Goal: Check status: Check status

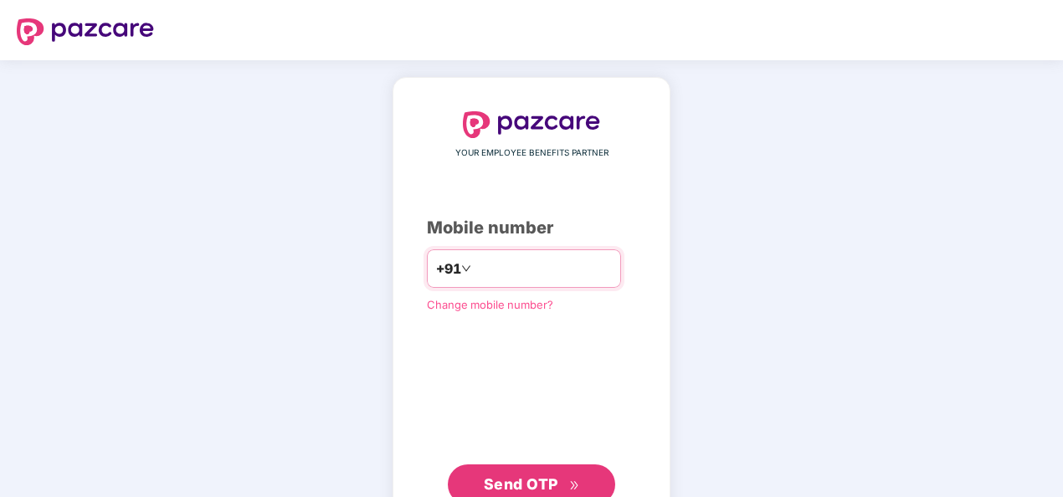
click at [507, 256] on input "number" at bounding box center [543, 268] width 137 height 27
click at [475, 268] on input "**********" at bounding box center [543, 268] width 137 height 27
type input "**********"
click at [506, 465] on button "Send OTP" at bounding box center [531, 485] width 167 height 40
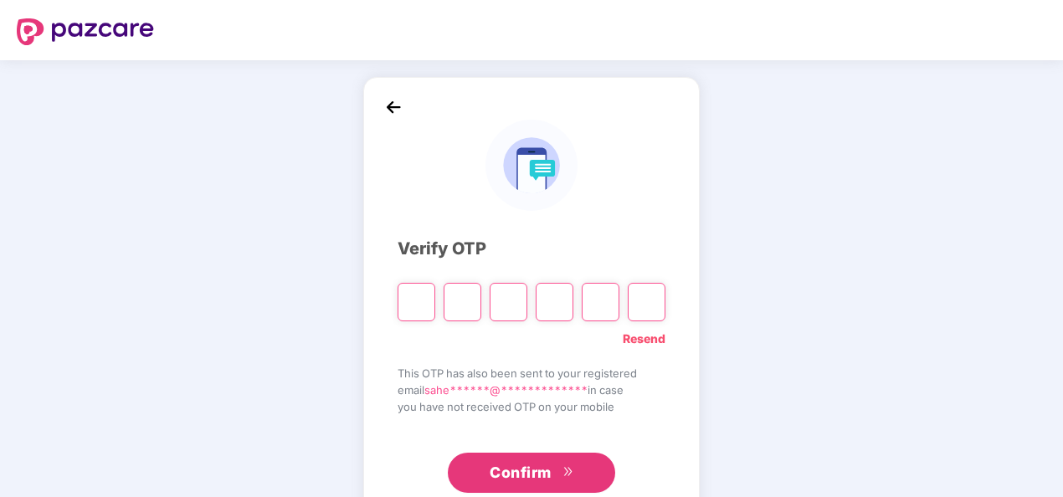
type input "*"
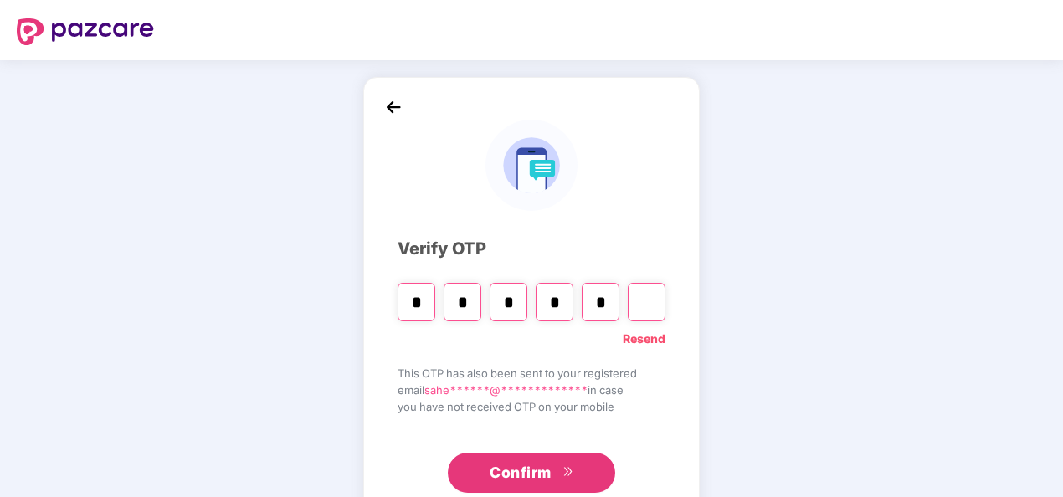
type input "*"
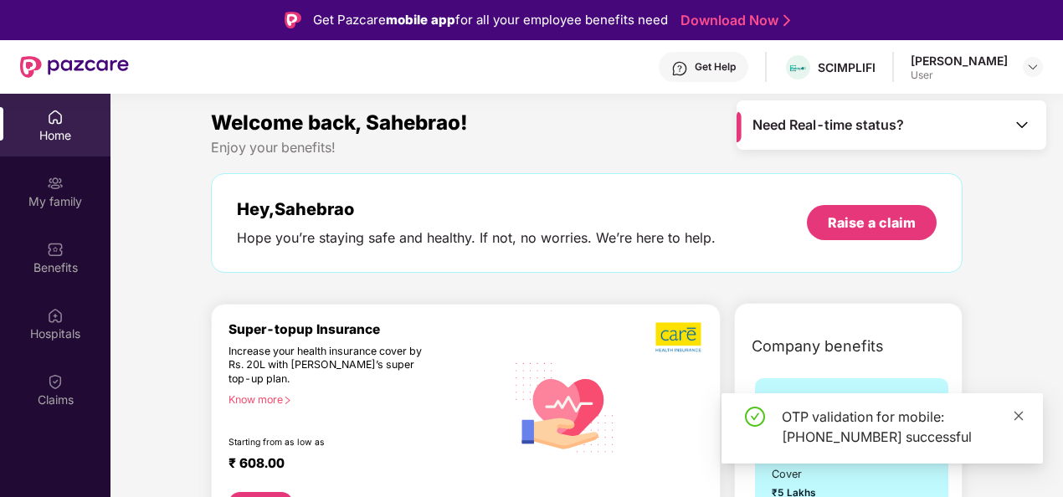
click at [1018, 414] on icon "close" at bounding box center [1019, 416] width 12 height 12
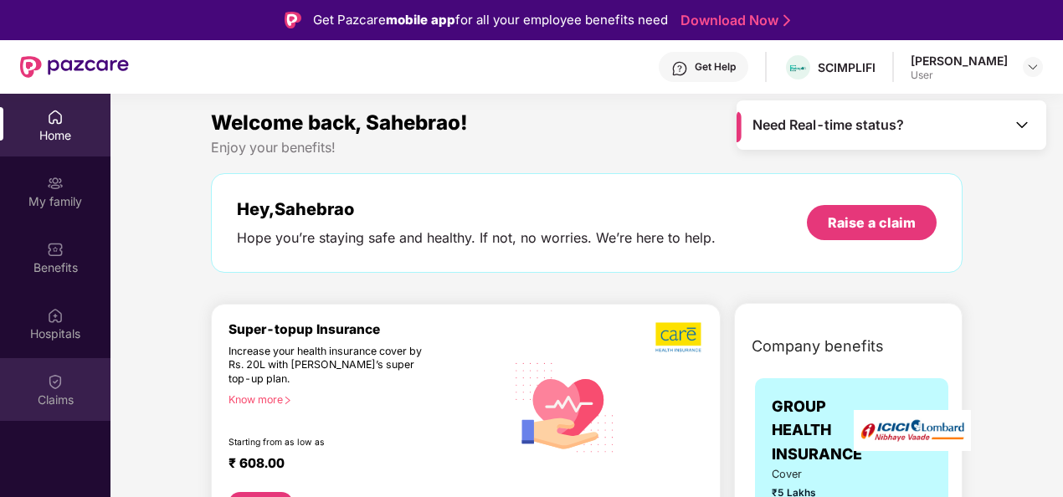
click at [69, 377] on div "Claims" at bounding box center [55, 389] width 110 height 63
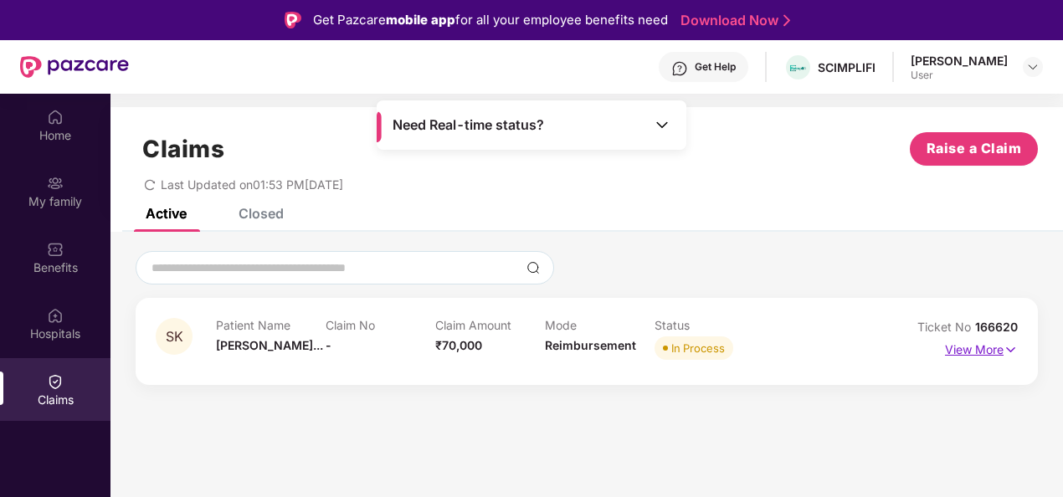
click at [963, 352] on p "View More" at bounding box center [981, 347] width 73 height 23
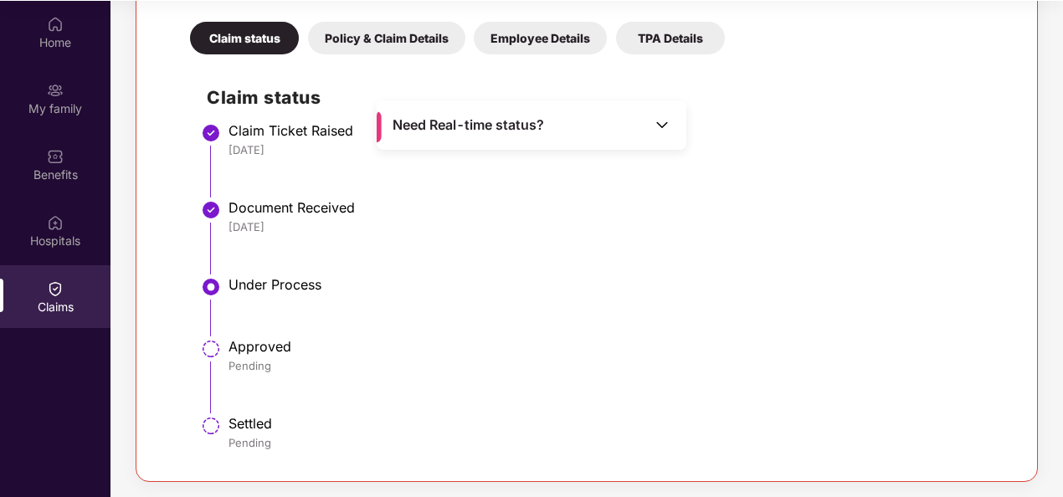
scroll to position [94, 0]
click at [387, 49] on div "Policy & Claim Details" at bounding box center [386, 37] width 157 height 33
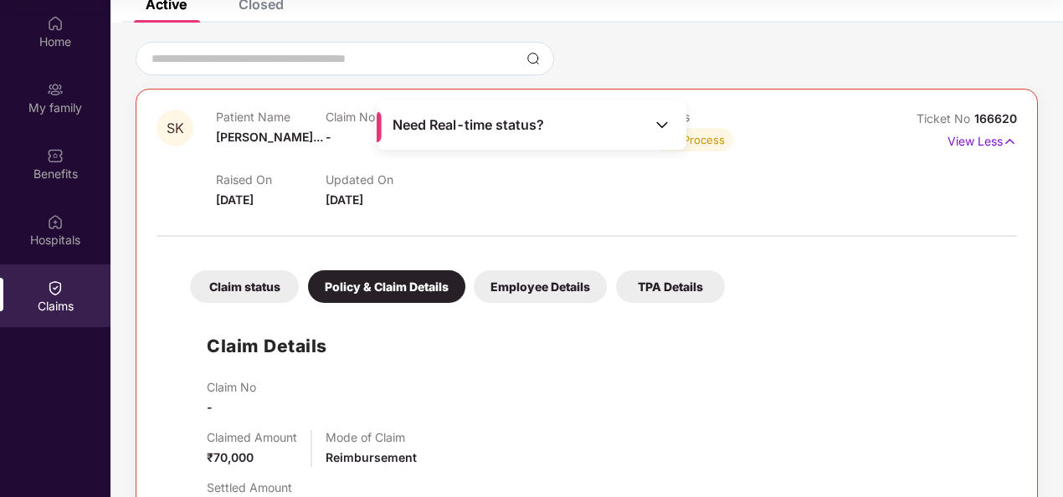
scroll to position [115, 0]
click at [509, 298] on div "Employee Details" at bounding box center [540, 287] width 133 height 33
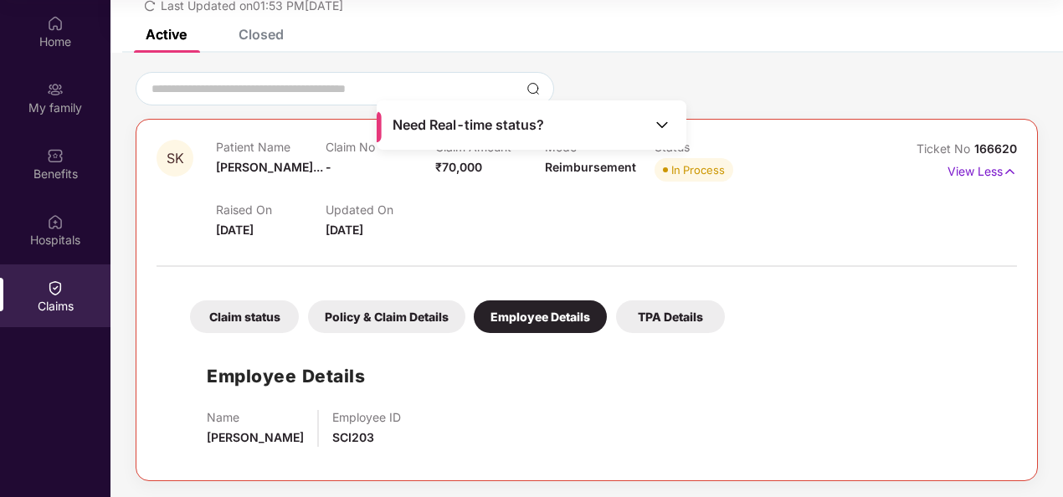
click at [666, 315] on div "TPA Details" at bounding box center [670, 317] width 109 height 33
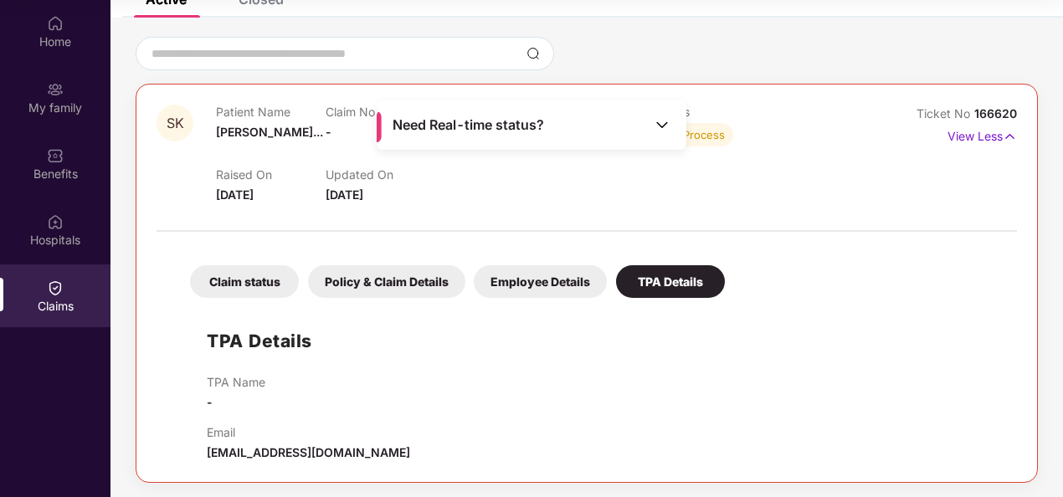
scroll to position [122, 0]
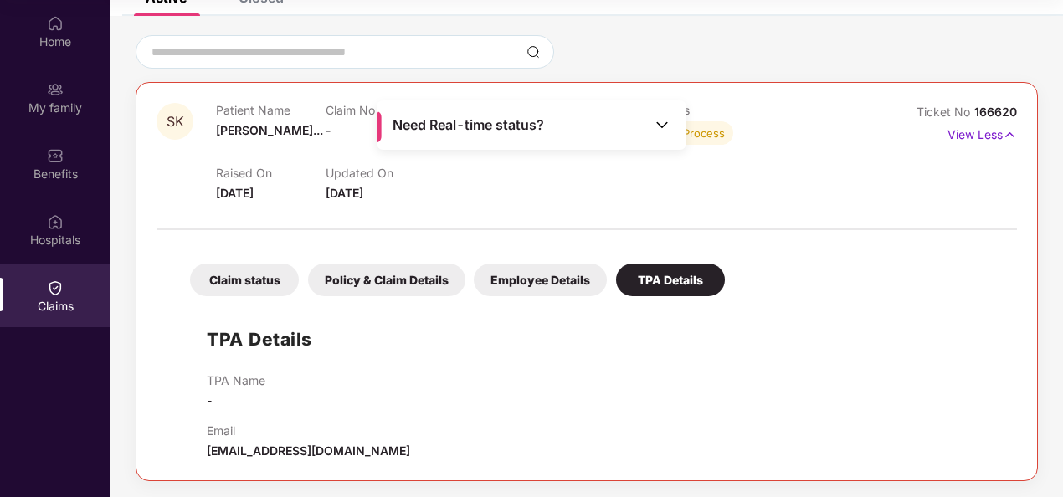
click at [825, 24] on div "SK Patient Name [PERSON_NAME]... Claim No - Claim Amount ₹70,000 Mode Reimburse…" at bounding box center [586, 257] width 953 height 482
